Goal: Information Seeking & Learning: Understand process/instructions

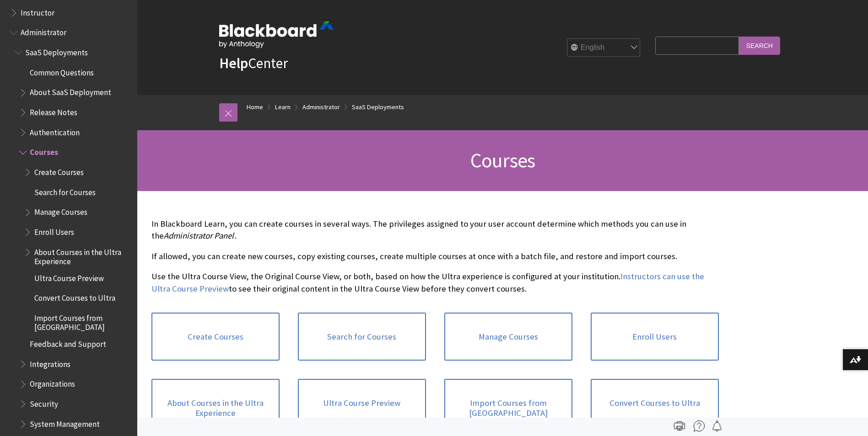
scroll to position [904, 0]
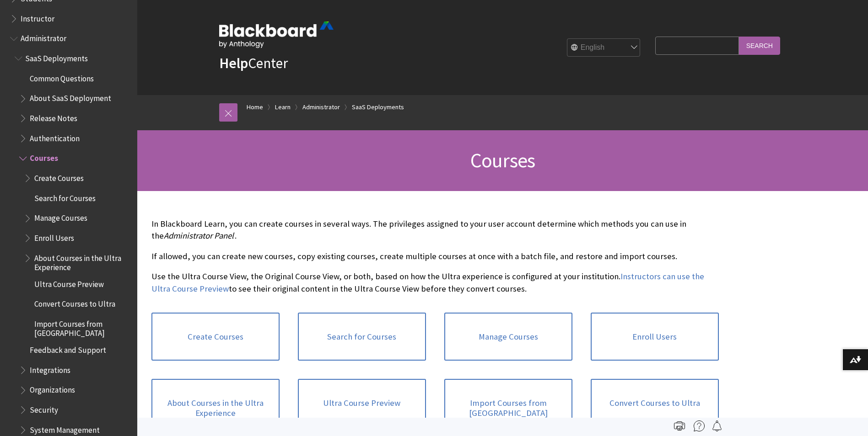
click at [60, 71] on span "Common Questions" at bounding box center [62, 77] width 64 height 12
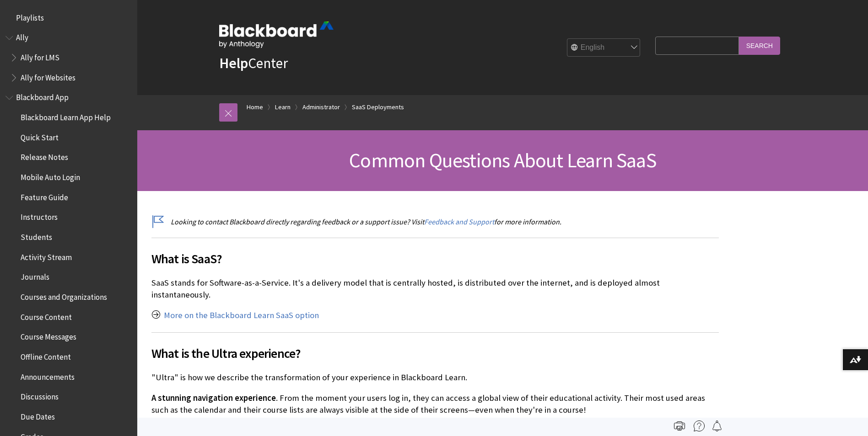
scroll to position [961, 0]
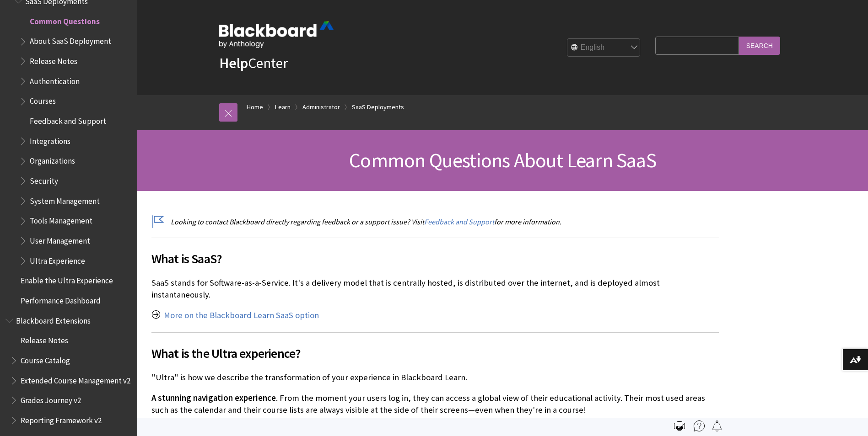
click at [682, 42] on input "Search Query" at bounding box center [696, 46] width 83 height 18
type input "ho wdo i embed a video file"
click at [739, 37] on input "Search" at bounding box center [759, 46] width 41 height 18
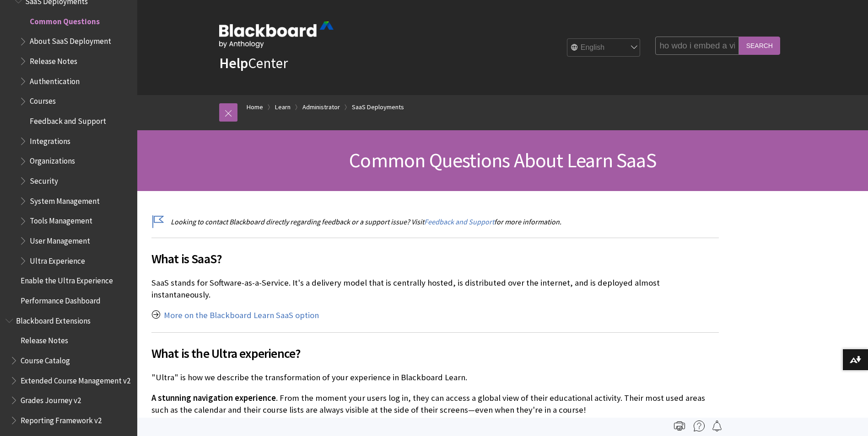
click at [747, 49] on input "Search" at bounding box center [759, 46] width 41 height 18
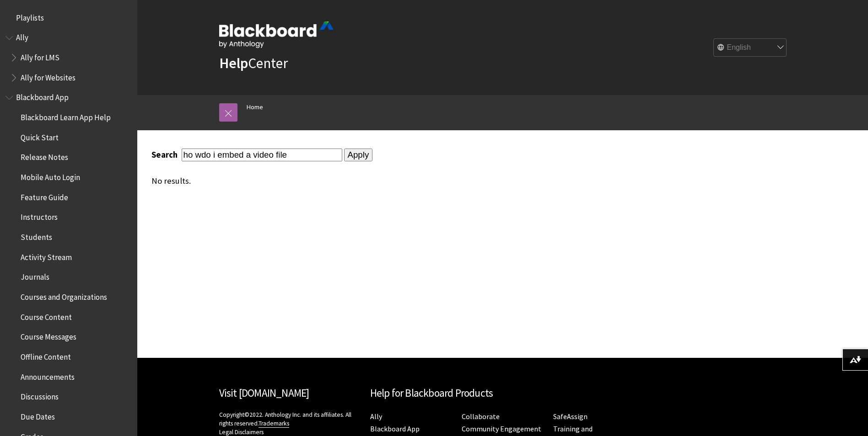
drag, startPoint x: 215, startPoint y: 156, endPoint x: 150, endPoint y: 149, distance: 65.4
click at [150, 149] on div "Search ho wdo i embed a video file Apply No results." at bounding box center [435, 167] width 586 height 74
type input "embed a video file"
click at [344, 149] on input "Apply" at bounding box center [358, 155] width 29 height 13
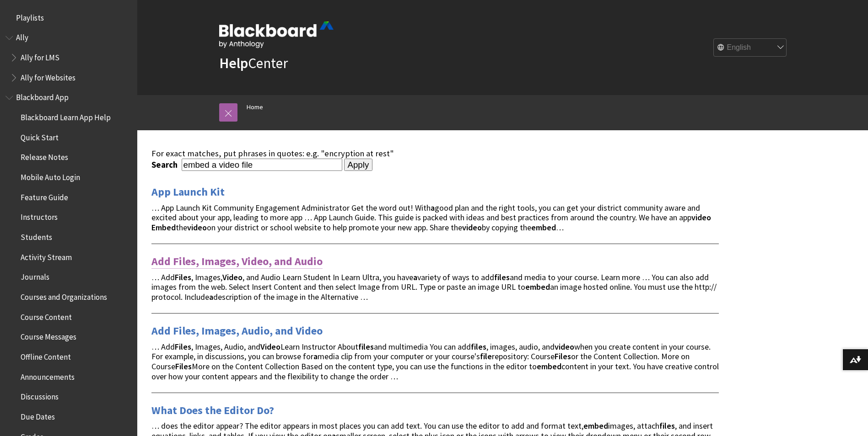
click at [283, 259] on link "Add Files, Images, Video, and Audio" at bounding box center [236, 261] width 171 height 15
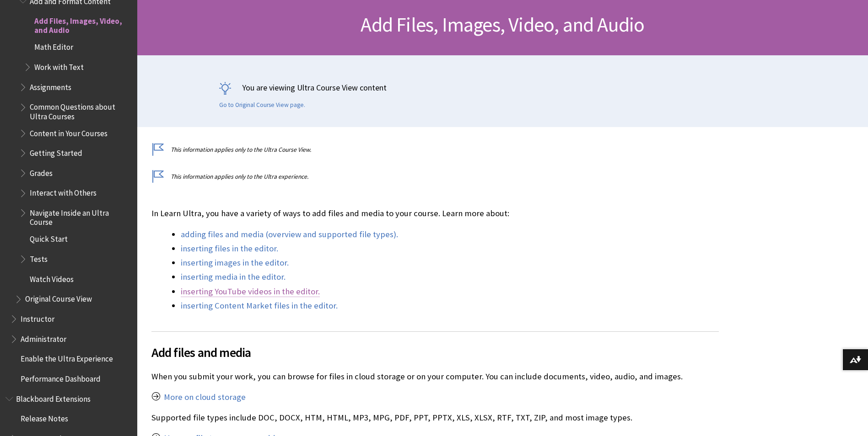
scroll to position [137, 0]
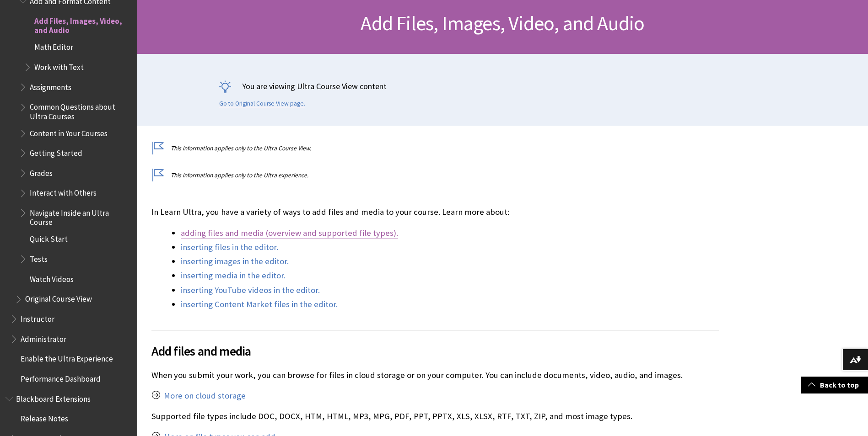
click at [309, 235] on link "adding files and media (overview and supported file types)." at bounding box center [289, 233] width 217 height 11
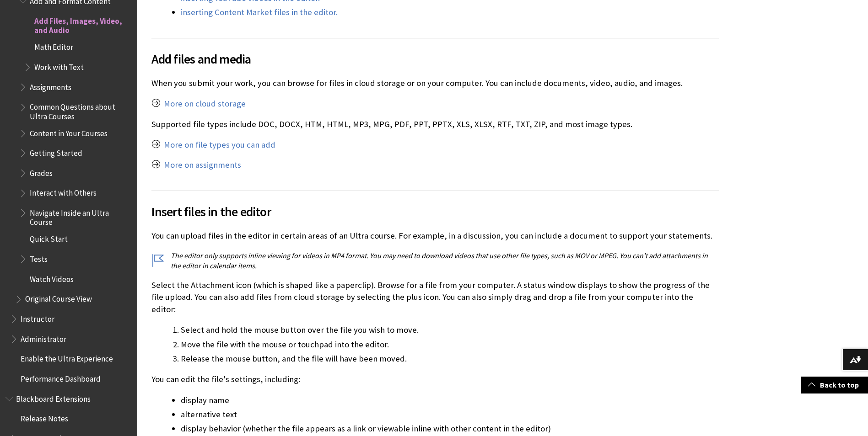
scroll to position [503, 0]
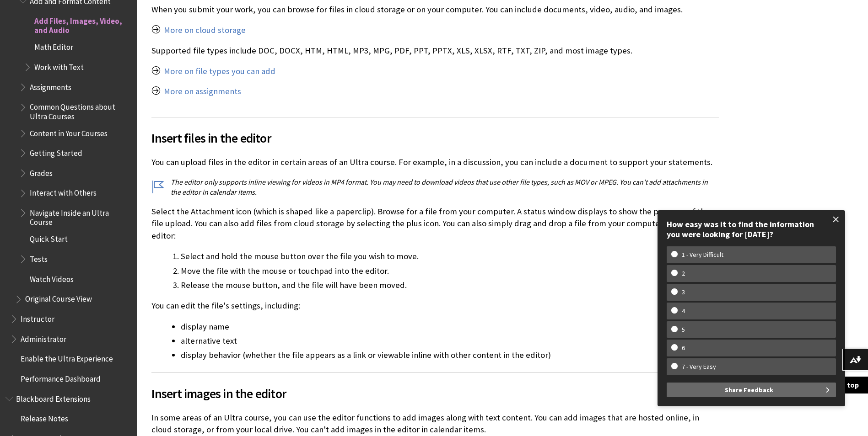
click at [834, 220] on span at bounding box center [835, 219] width 19 height 19
